Goal: Information Seeking & Learning: Find specific fact

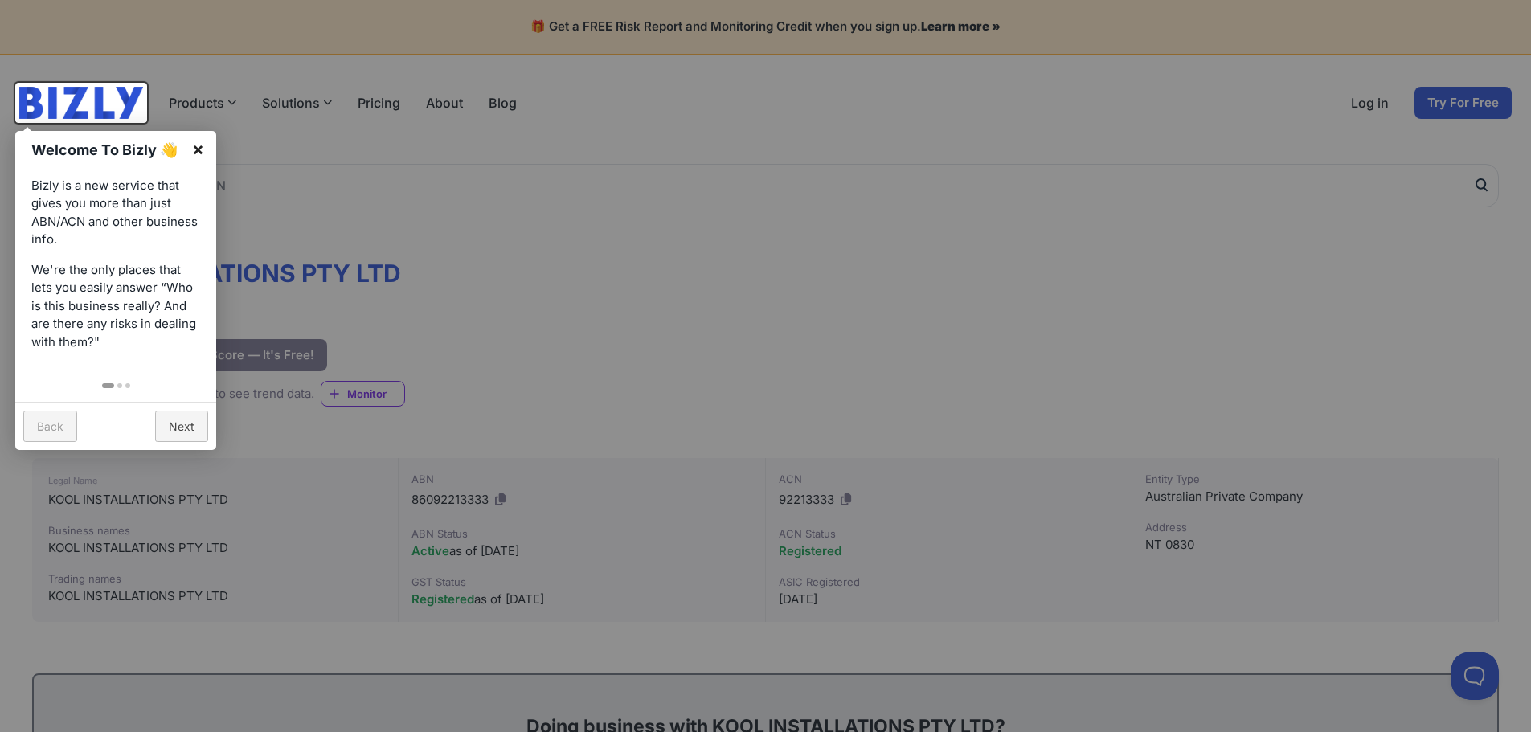
click at [200, 145] on link "×" at bounding box center [198, 149] width 36 height 36
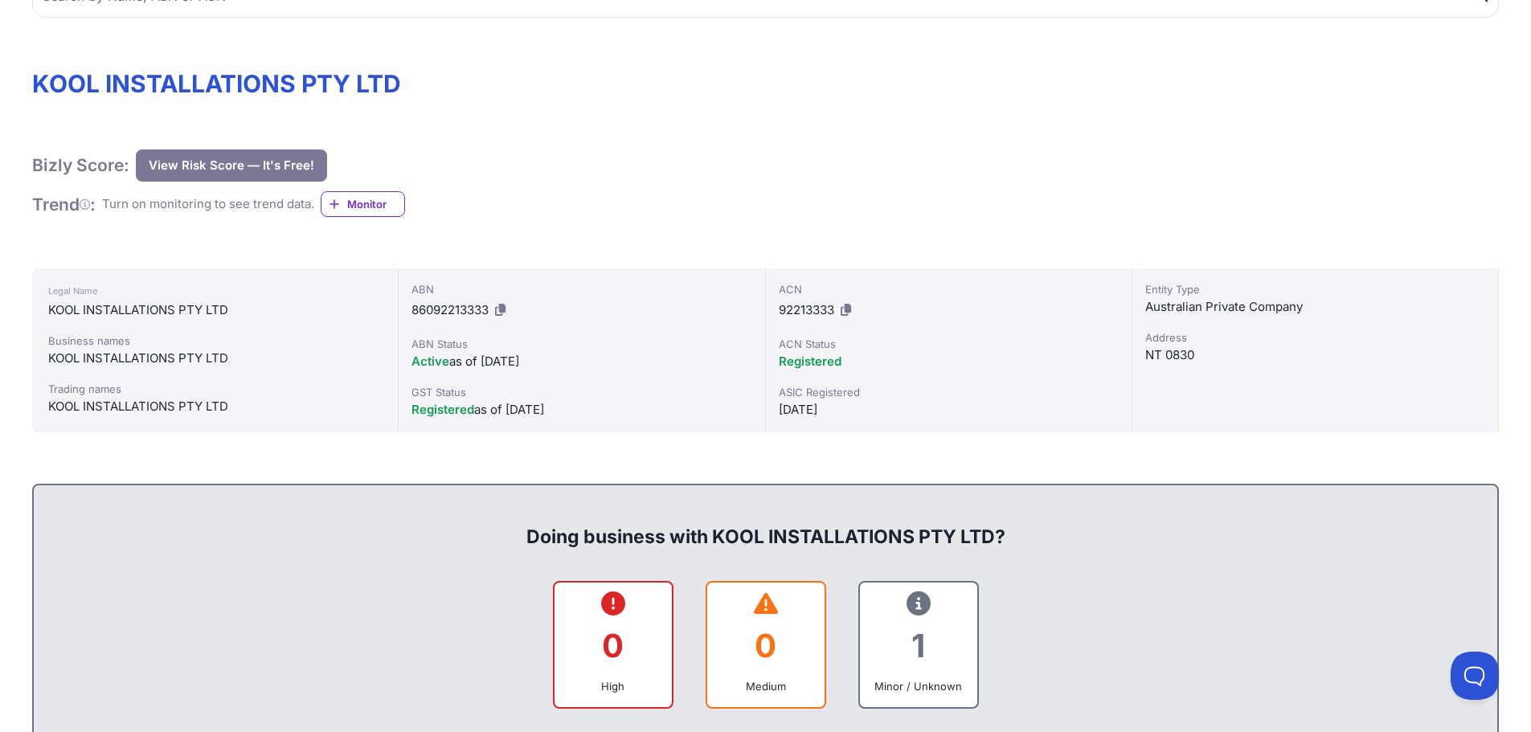
scroll to position [161, 0]
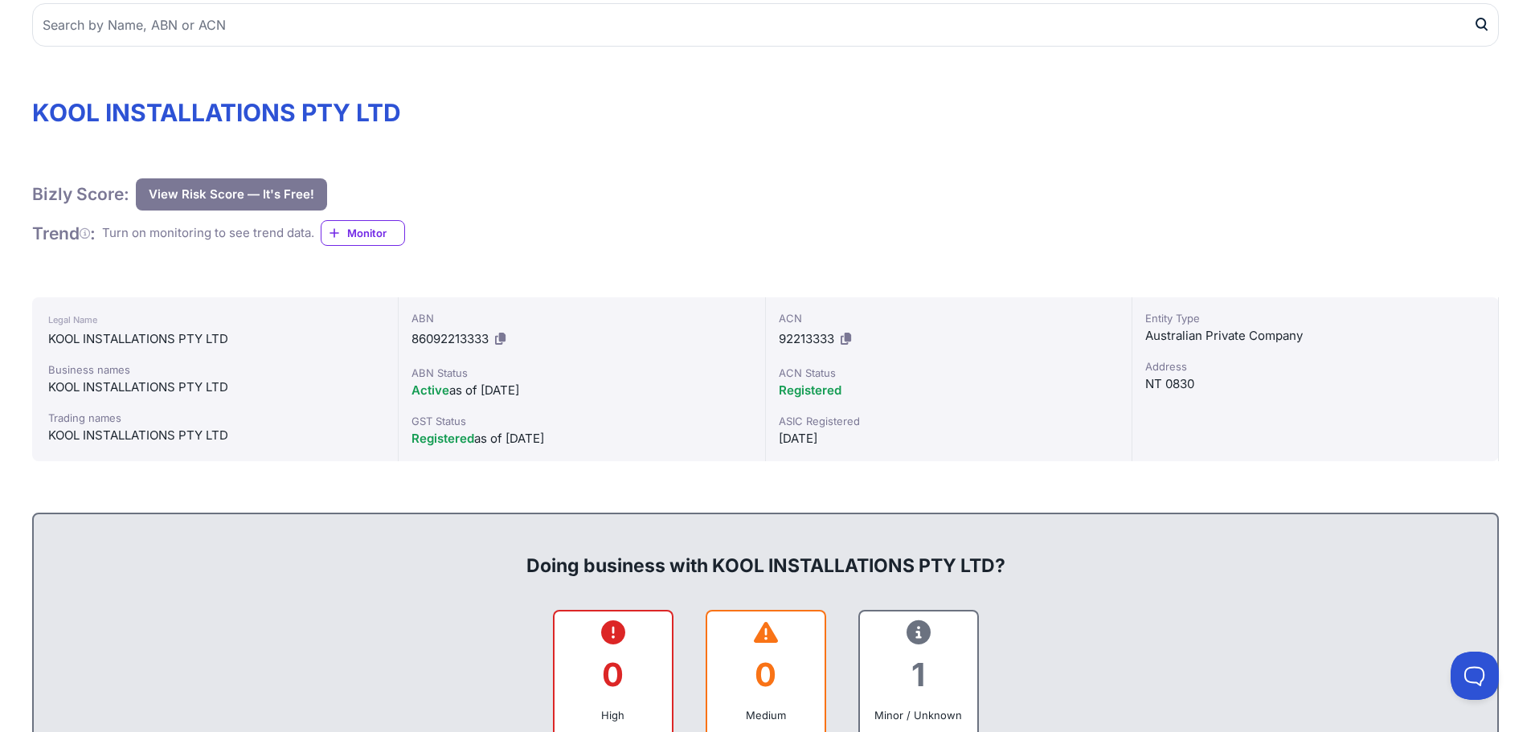
click at [63, 341] on div "KOOL INSTALLATIONS PTY LTD" at bounding box center [215, 339] width 334 height 19
click at [102, 338] on div "KOOL INSTALLATIONS PTY LTD" at bounding box center [215, 339] width 334 height 19
drag, startPoint x: 416, startPoint y: 383, endPoint x: 584, endPoint y: 387, distance: 168.0
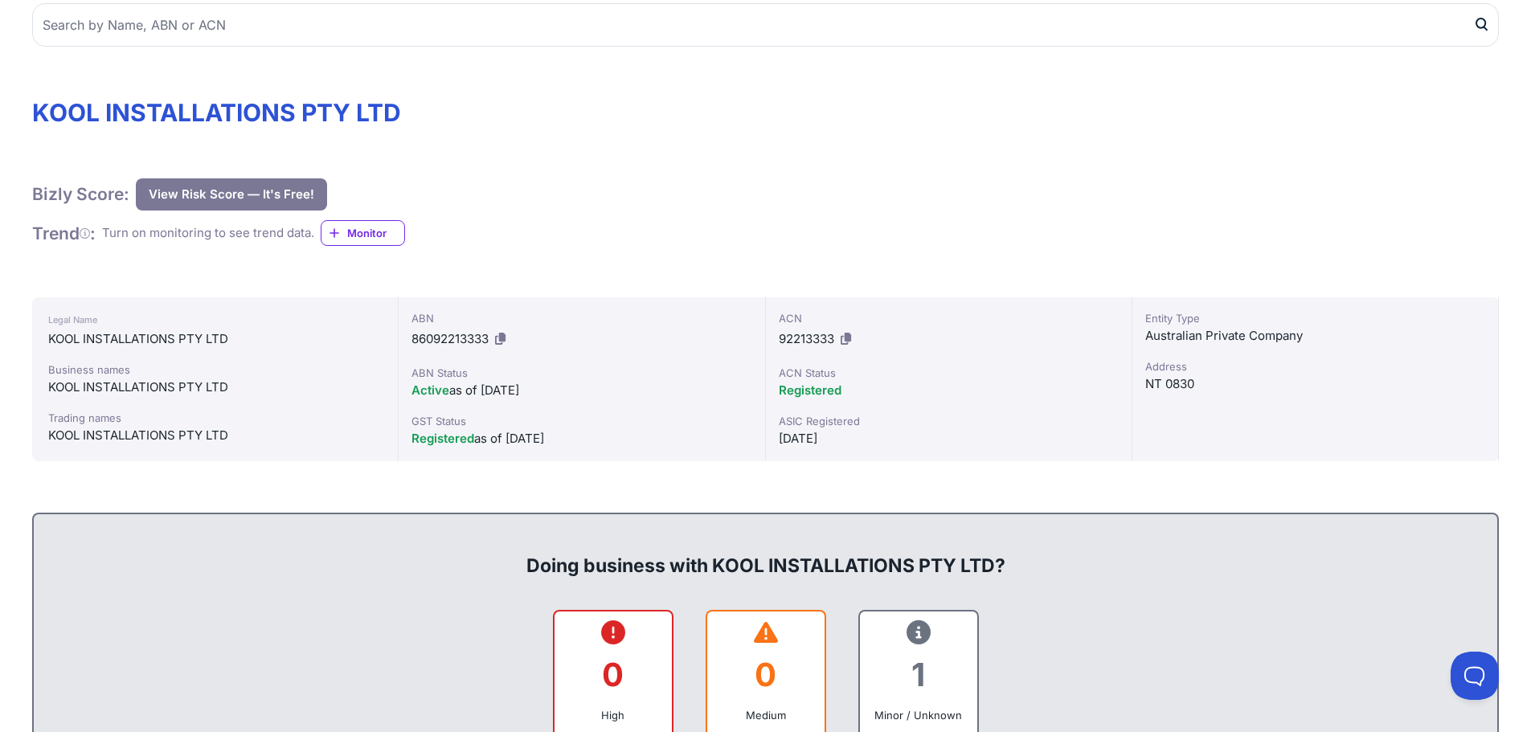
click at [584, 387] on div "Active as of [DATE]" at bounding box center [582, 390] width 340 height 19
drag, startPoint x: 429, startPoint y: 436, endPoint x: 589, endPoint y: 437, distance: 159.9
click at [589, 437] on div "Registered as of [DATE]" at bounding box center [582, 438] width 340 height 19
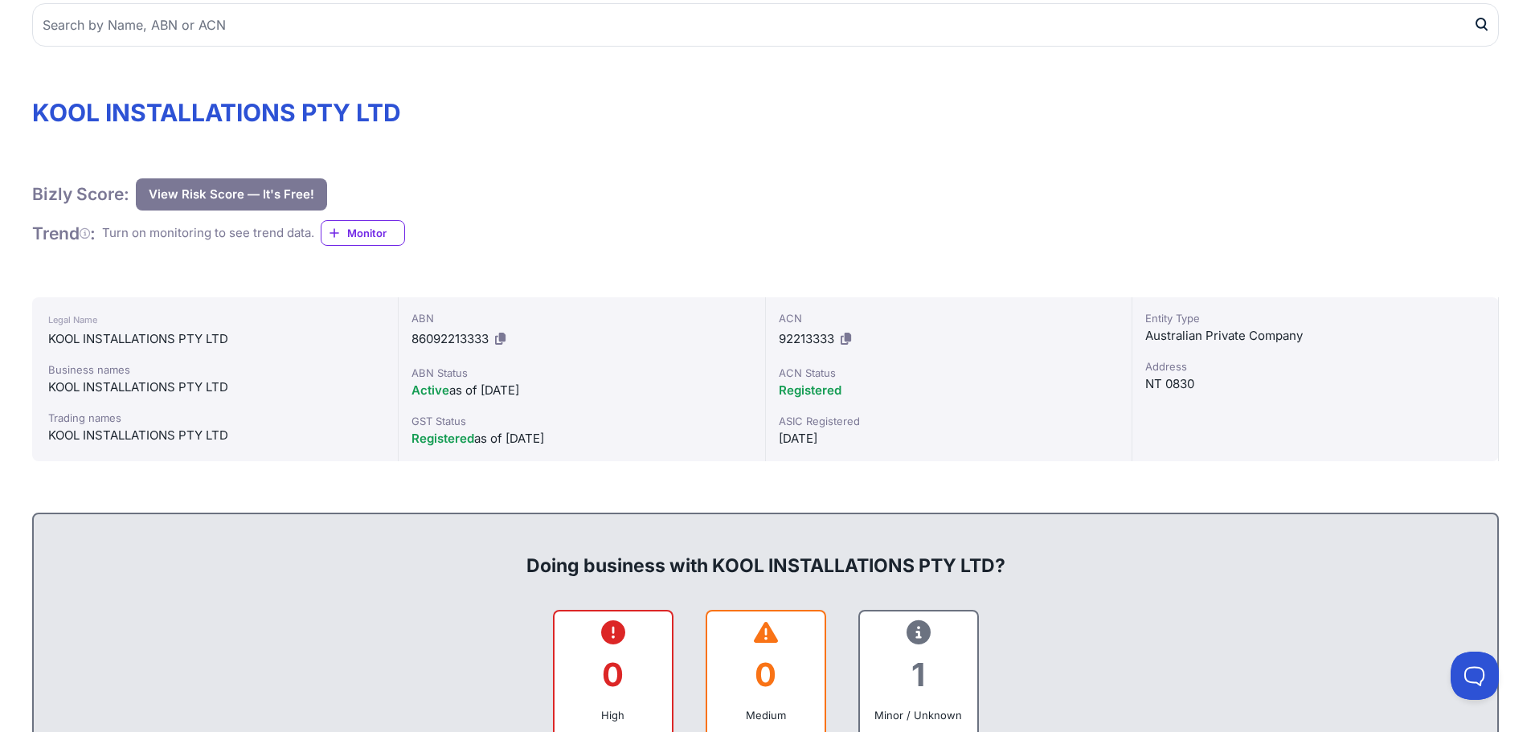
drag, startPoint x: 777, startPoint y: 427, endPoint x: 868, endPoint y: 436, distance: 91.3
click at [868, 436] on div "ACN 92213333 ACN Status Registered ASIC Registered [DATE]" at bounding box center [949, 379] width 366 height 164
click at [870, 436] on div "[DATE]" at bounding box center [949, 438] width 340 height 19
click at [817, 394] on span "Registered" at bounding box center [810, 390] width 63 height 15
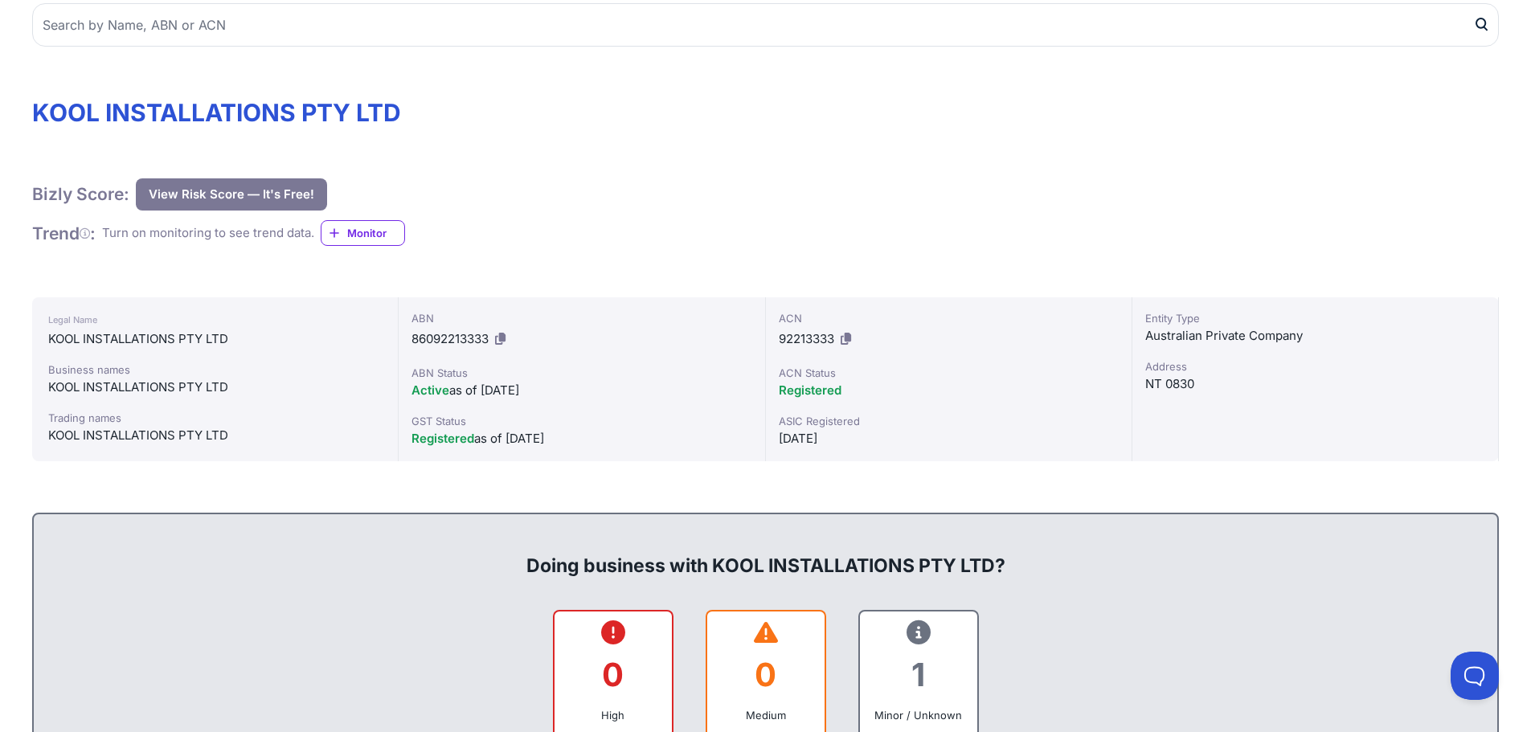
click at [817, 394] on span "Registered" at bounding box center [810, 390] width 63 height 15
click at [425, 339] on span "86092213333" at bounding box center [450, 338] width 77 height 15
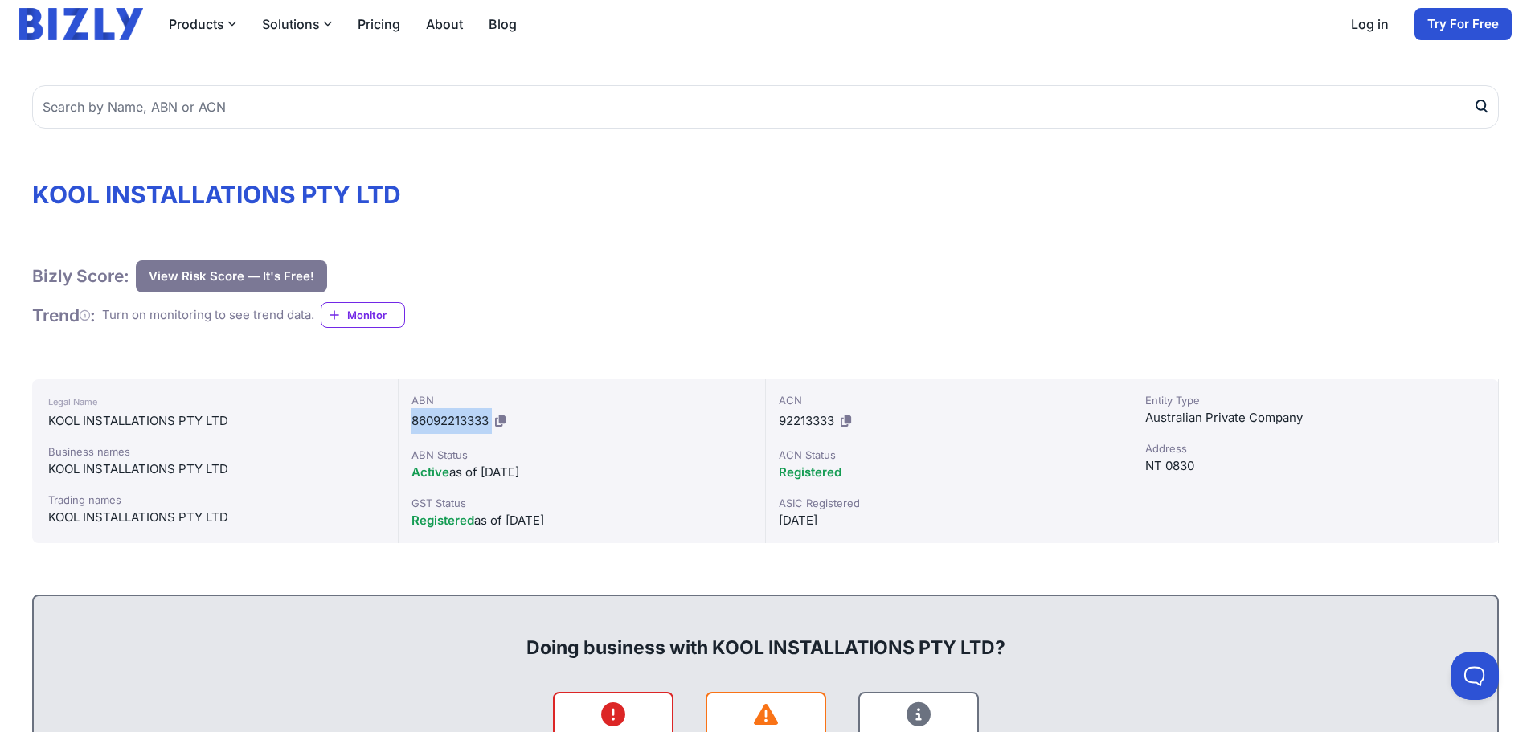
scroll to position [0, 0]
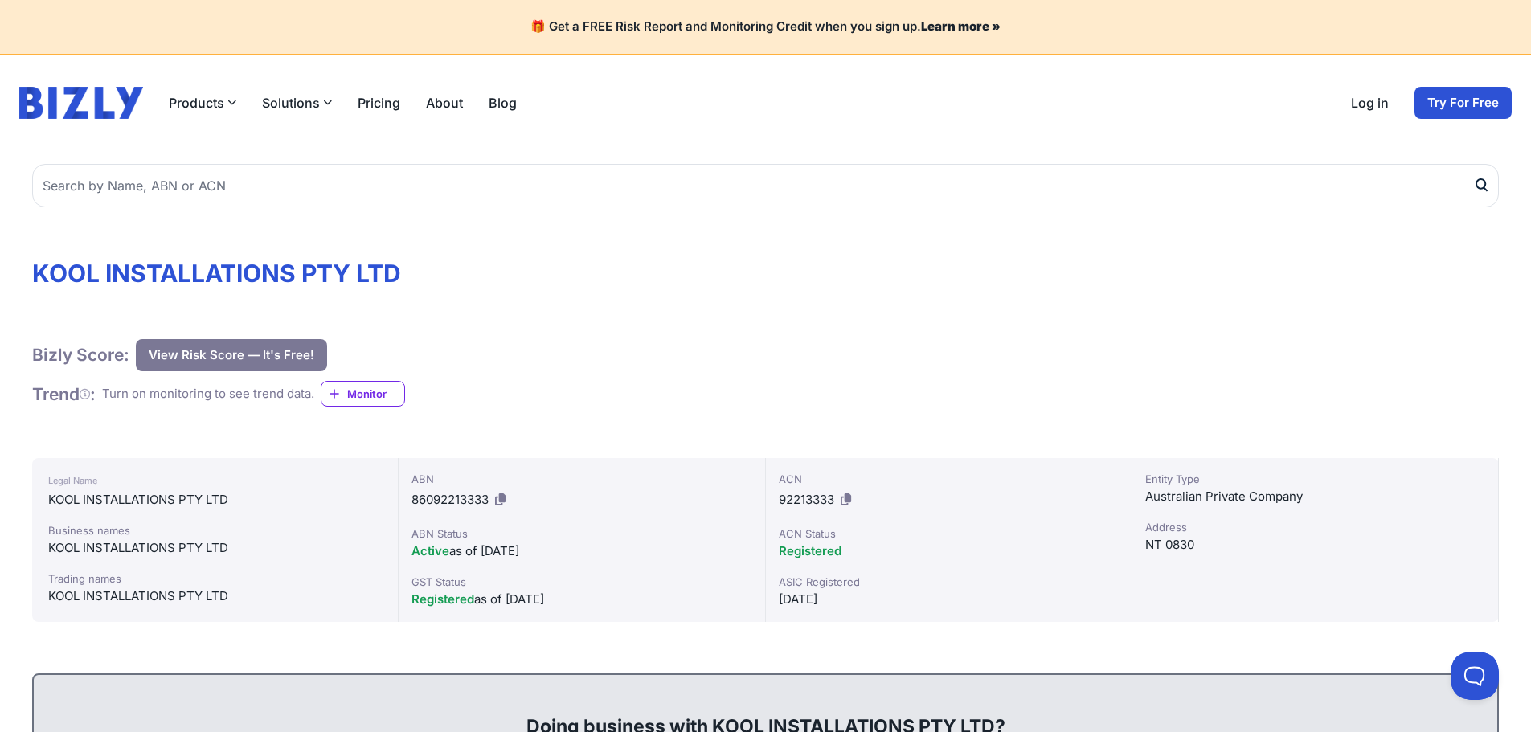
click at [240, 273] on h1 "KOOL INSTALLATIONS PTY LTD" at bounding box center [765, 273] width 1467 height 29
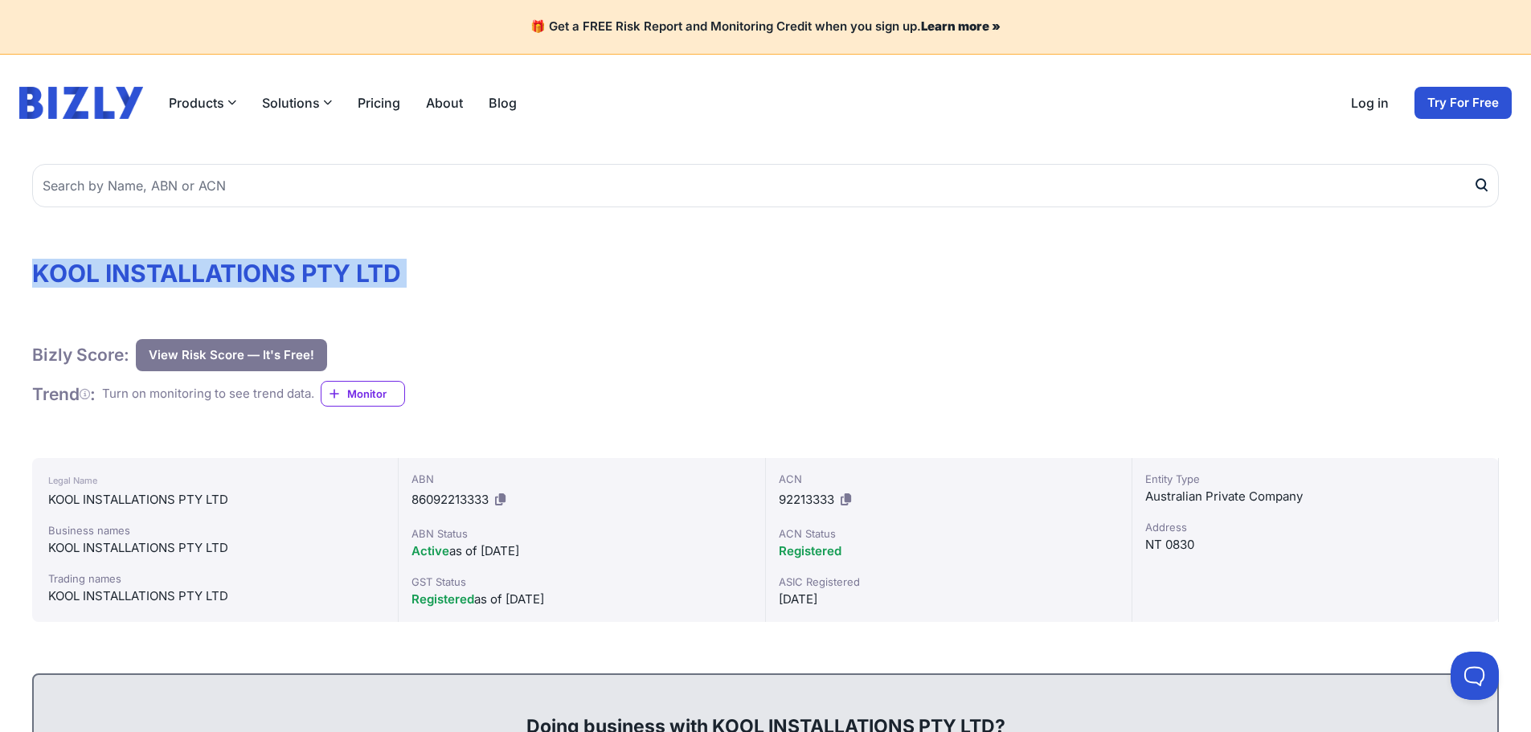
click at [240, 273] on h1 "KOOL INSTALLATIONS PTY LTD" at bounding box center [765, 273] width 1467 height 29
